Goal: Task Accomplishment & Management: Use online tool/utility

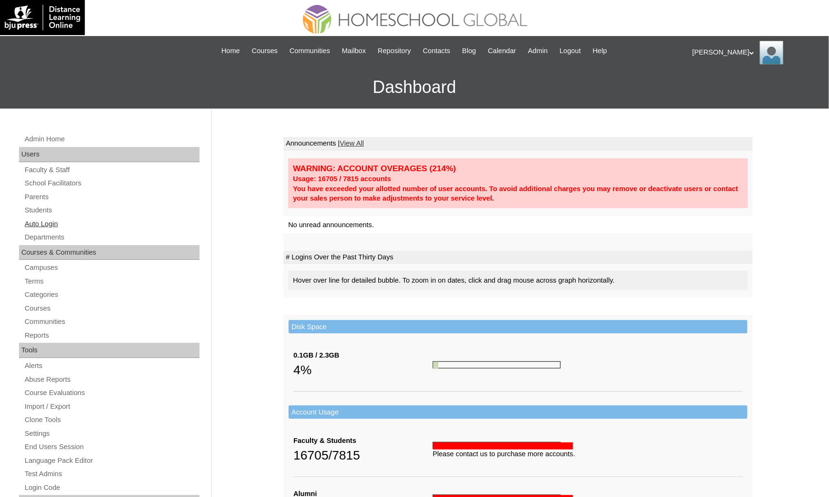
click at [44, 220] on link "Auto Login" at bounding box center [112, 224] width 176 height 12
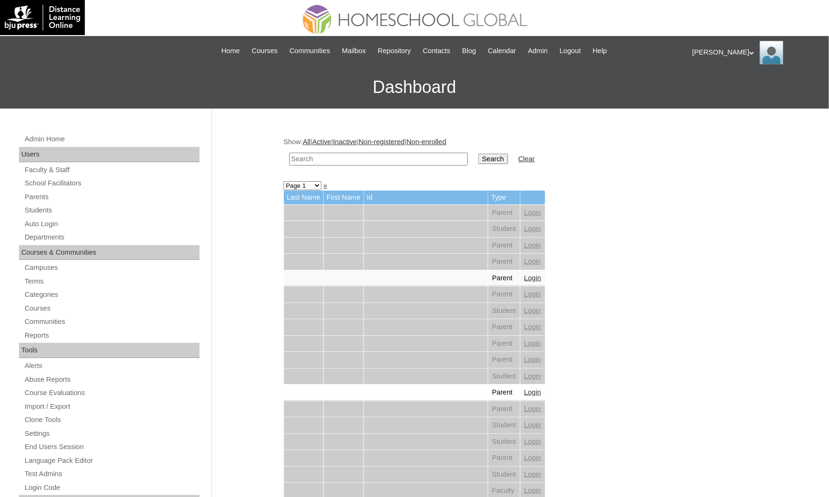
click at [383, 148] on td at bounding box center [378, 159] width 188 height 22
click at [382, 153] on input "text" at bounding box center [378, 159] width 179 height 13
paste input "Duchess [PERSON_NAME]"
type input "Duchess Casseia"
click at [478, 154] on input "Search" at bounding box center [492, 159] width 29 height 10
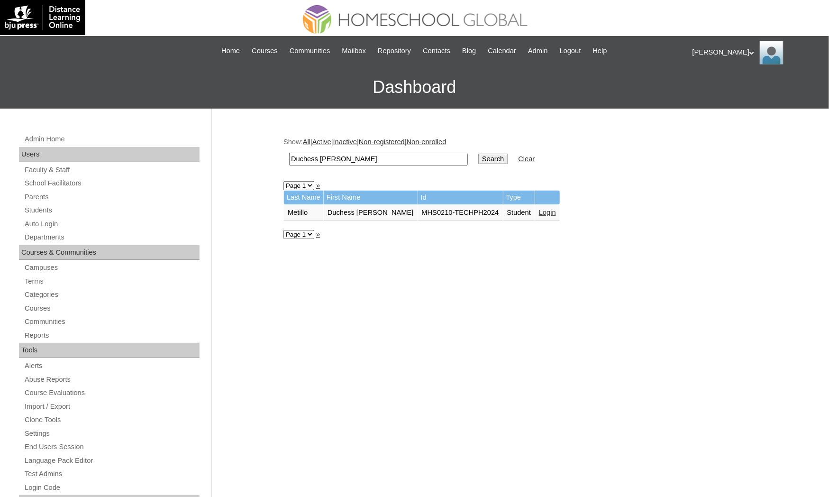
click at [539, 208] on link "Login" at bounding box center [547, 212] width 17 height 8
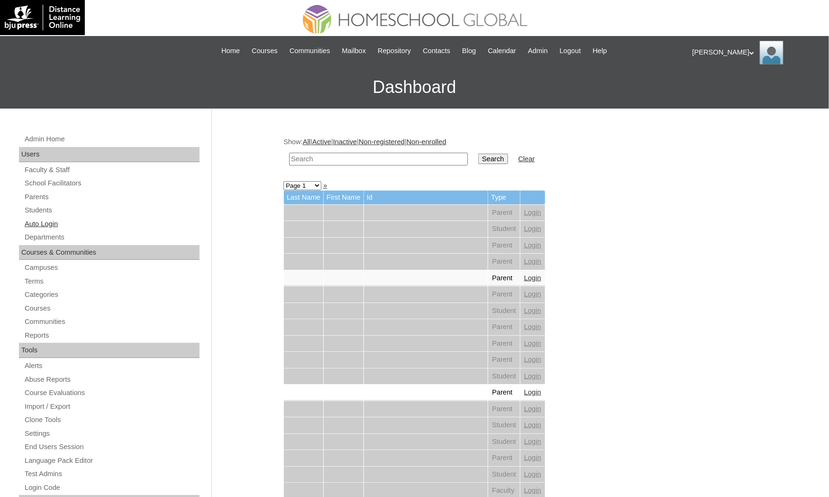
click at [59, 218] on link "Auto Login" at bounding box center [112, 224] width 176 height 12
drag, startPoint x: 0, startPoint y: 0, endPoint x: 305, endPoint y: 157, distance: 342.9
click at [305, 157] on input "text" at bounding box center [378, 159] width 179 height 13
paste input "MHP0181-TECHPH2024"
type input "MHP0181-TECHPH2024"
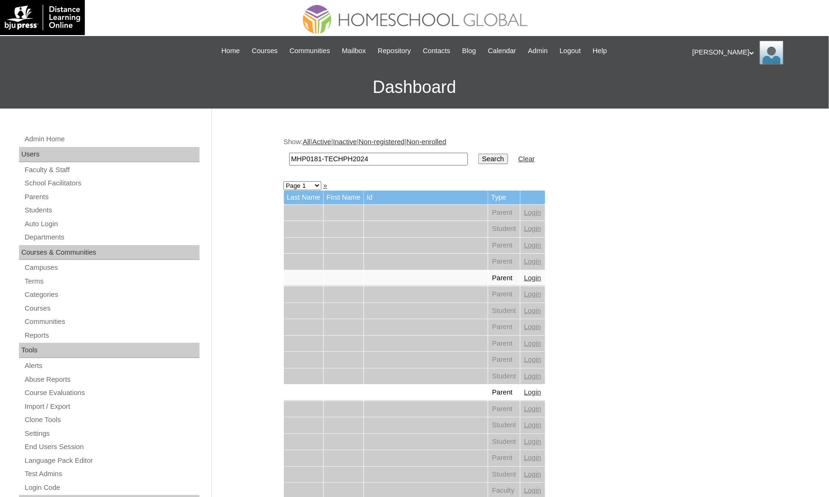
click at [478, 154] on input "Search" at bounding box center [492, 159] width 29 height 10
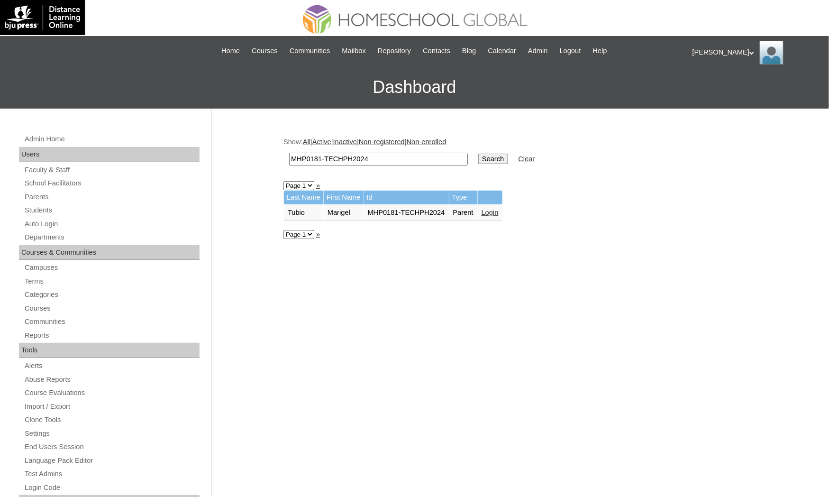
click at [496, 208] on link "Login" at bounding box center [489, 212] width 17 height 8
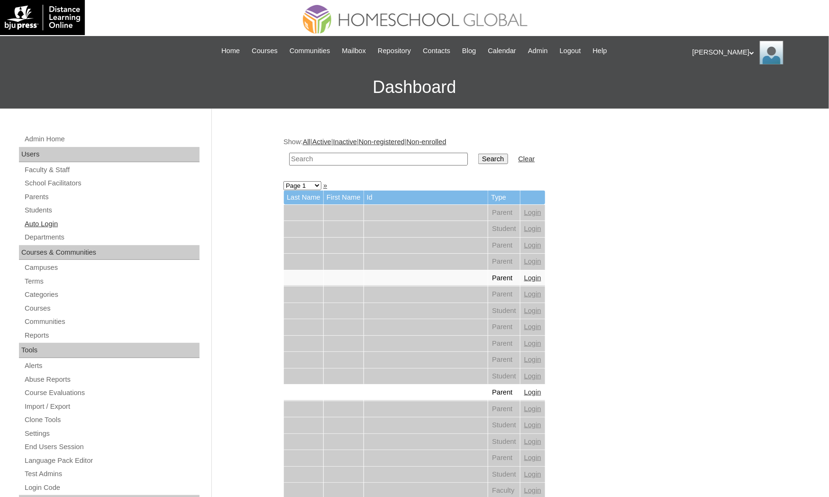
click at [72, 220] on link "Auto Login" at bounding box center [112, 224] width 176 height 12
click at [368, 159] on input "text" at bounding box center [378, 159] width 179 height 13
paste input "Duchess Casseia"
type input "Duchess Casseia"
click at [478, 154] on input "Search" at bounding box center [492, 159] width 29 height 10
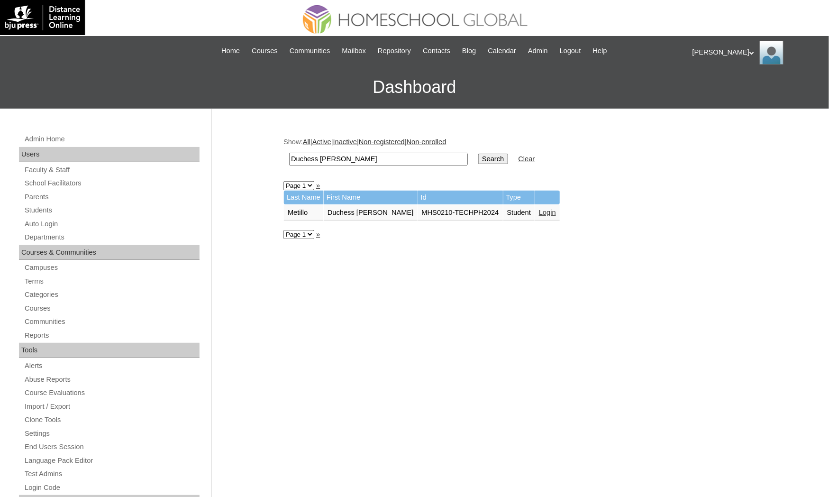
click at [535, 213] on td "Login" at bounding box center [547, 213] width 25 height 16
click at [539, 208] on link "Login" at bounding box center [547, 212] width 17 height 8
